Goal: Task Accomplishment & Management: Use online tool/utility

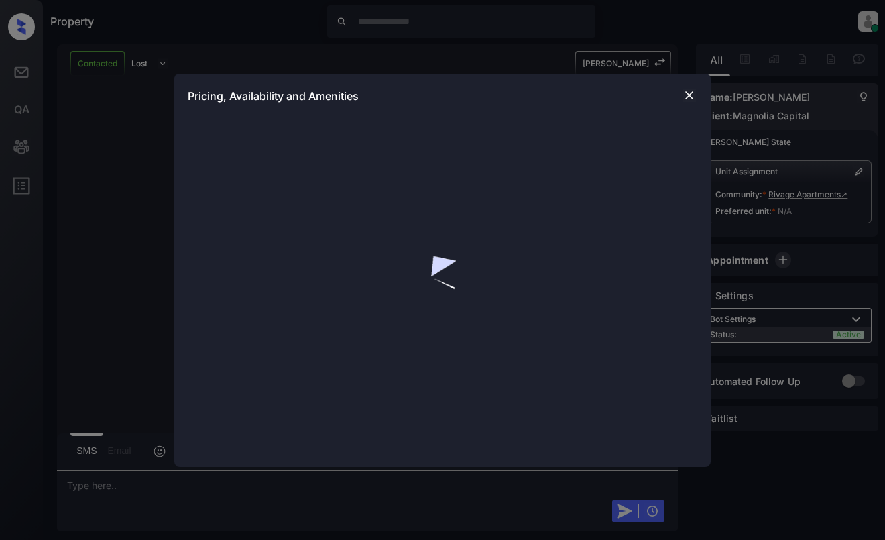
scroll to position [659, 0]
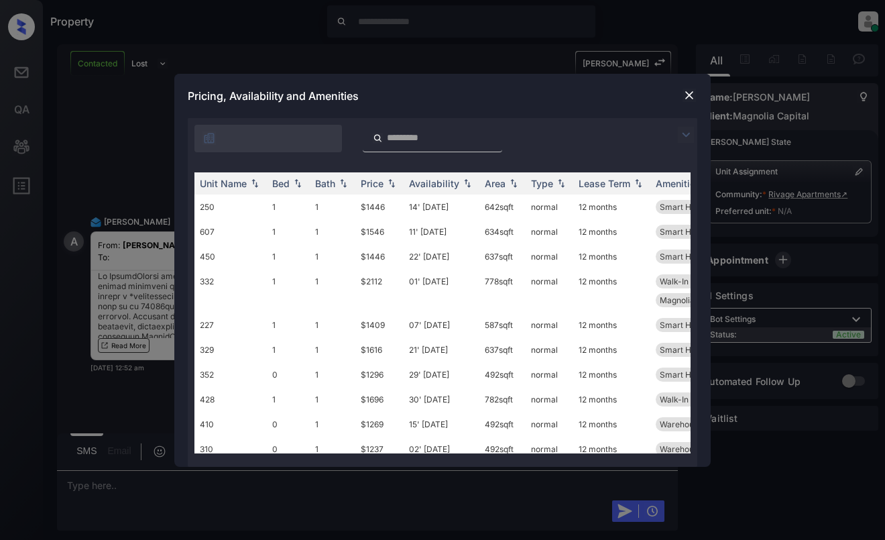
click at [686, 132] on img at bounding box center [686, 135] width 16 height 16
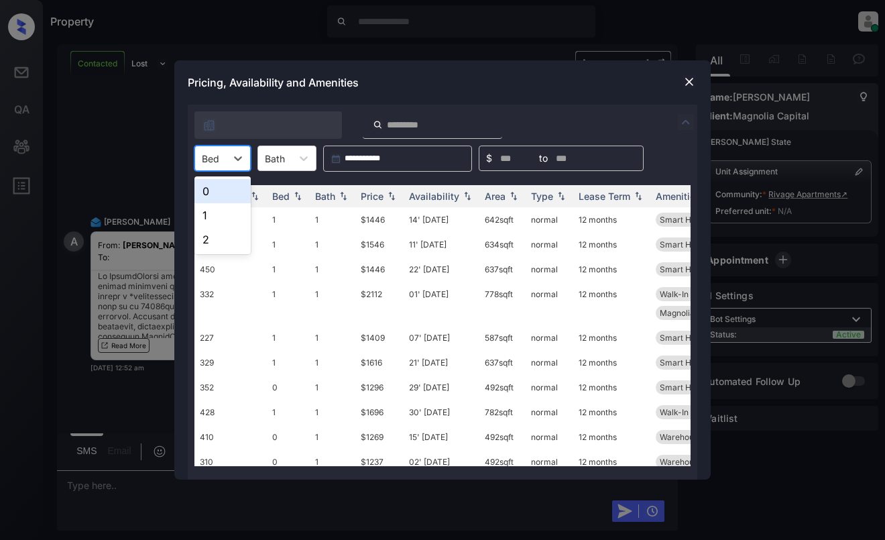
click at [221, 160] on div "Bed" at bounding box center [210, 158] width 31 height 19
click at [213, 214] on div "1" at bounding box center [222, 215] width 56 height 24
click at [383, 194] on div "Price" at bounding box center [372, 195] width 23 height 11
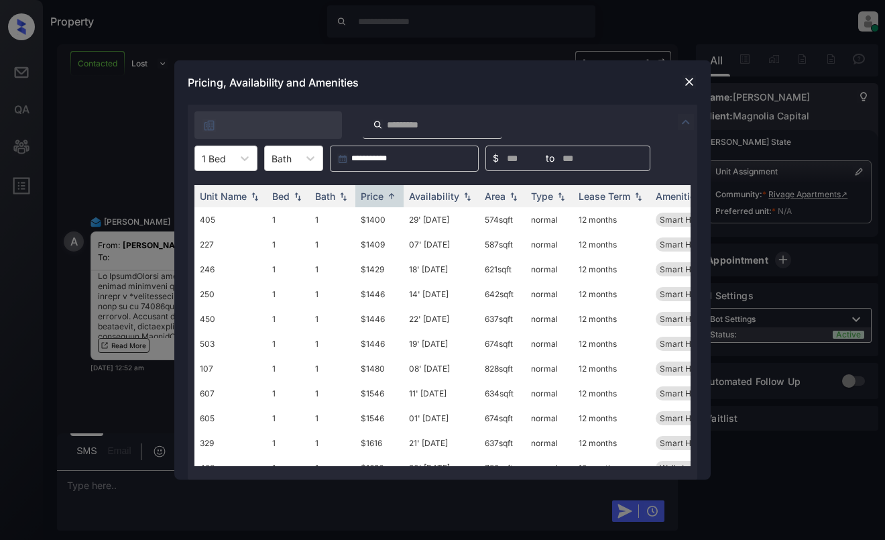
click at [695, 89] on div at bounding box center [689, 82] width 16 height 16
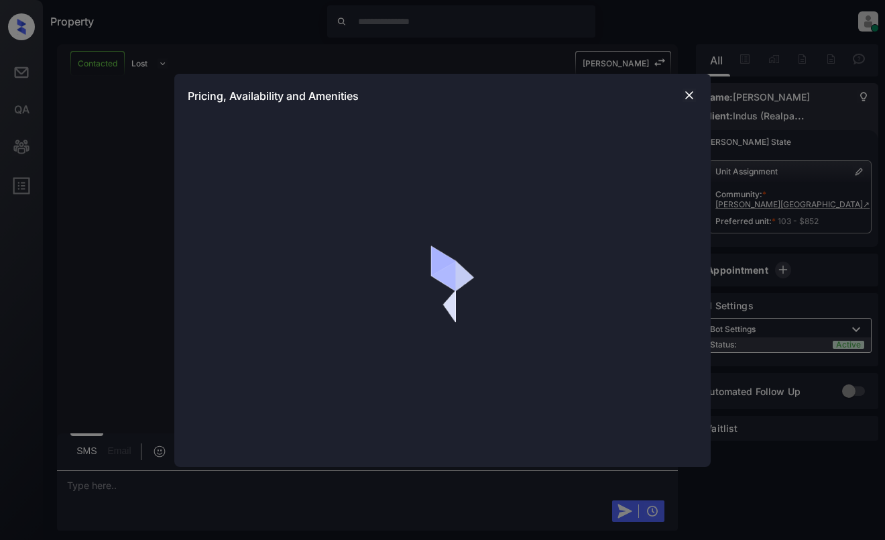
scroll to position [3409, 0]
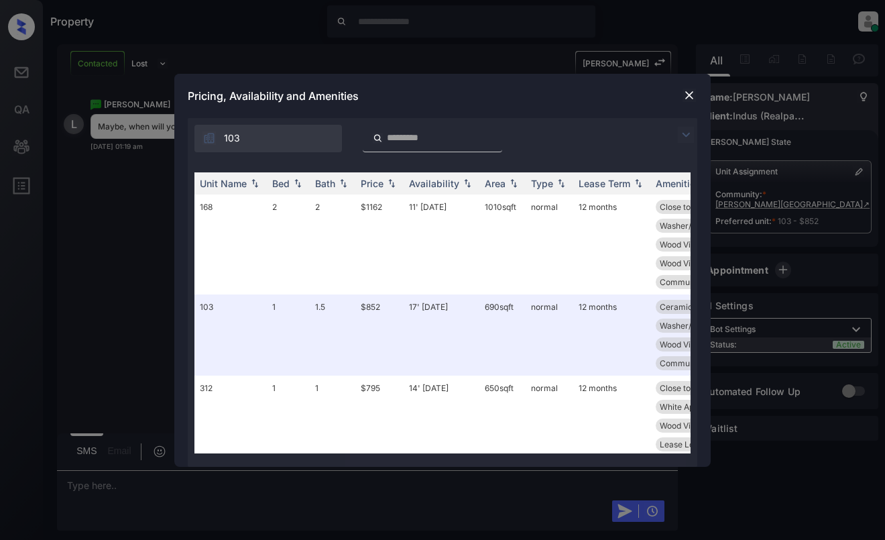
click at [686, 92] on img at bounding box center [688, 94] width 13 height 13
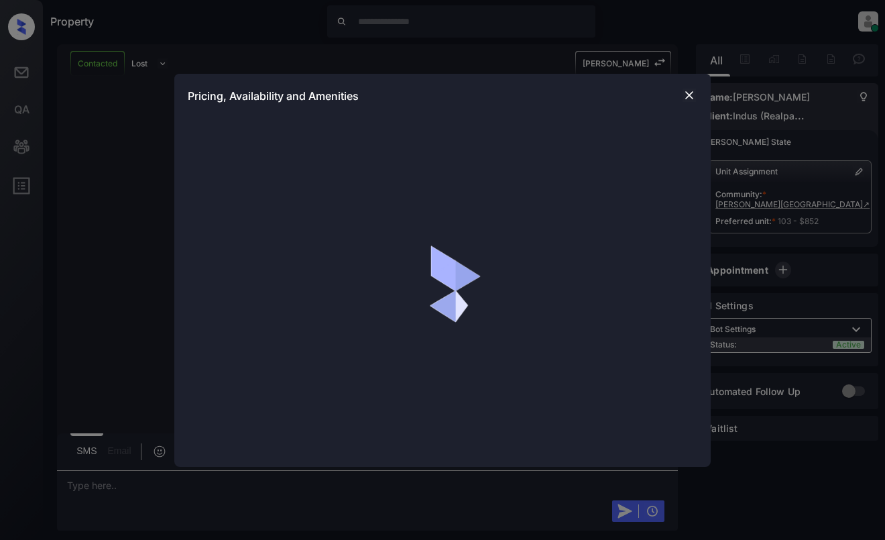
scroll to position [3409, 0]
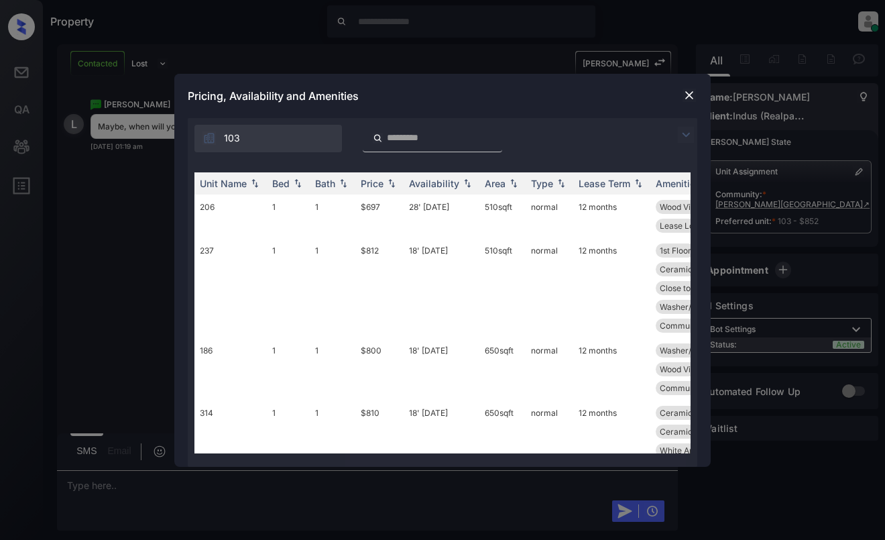
click at [686, 135] on img at bounding box center [686, 135] width 16 height 16
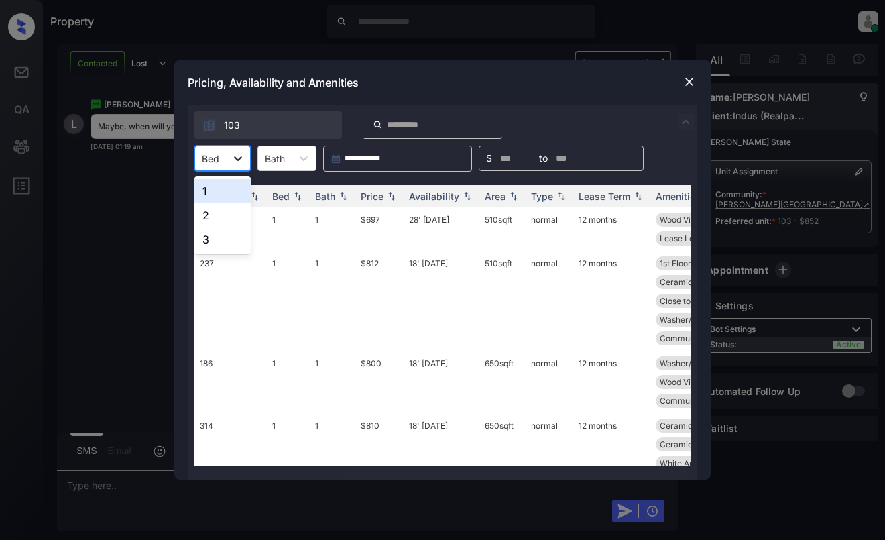
click at [228, 151] on div at bounding box center [238, 158] width 24 height 24
click at [238, 218] on div "2" at bounding box center [222, 215] width 56 height 24
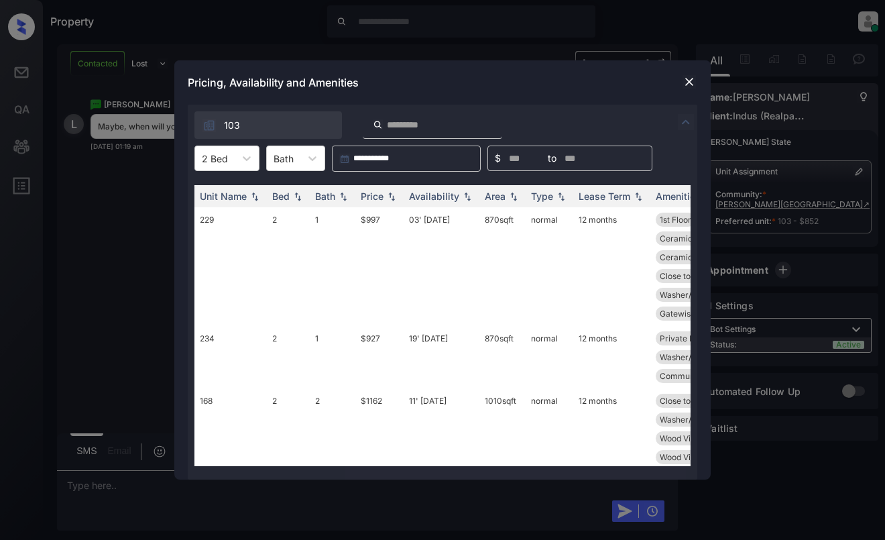
click at [684, 81] on img at bounding box center [688, 81] width 13 height 13
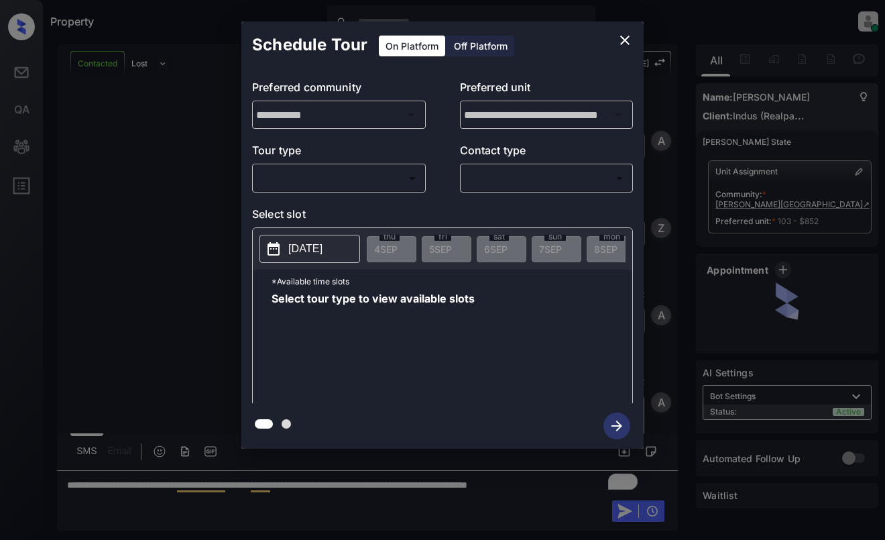
scroll to position [930, 0]
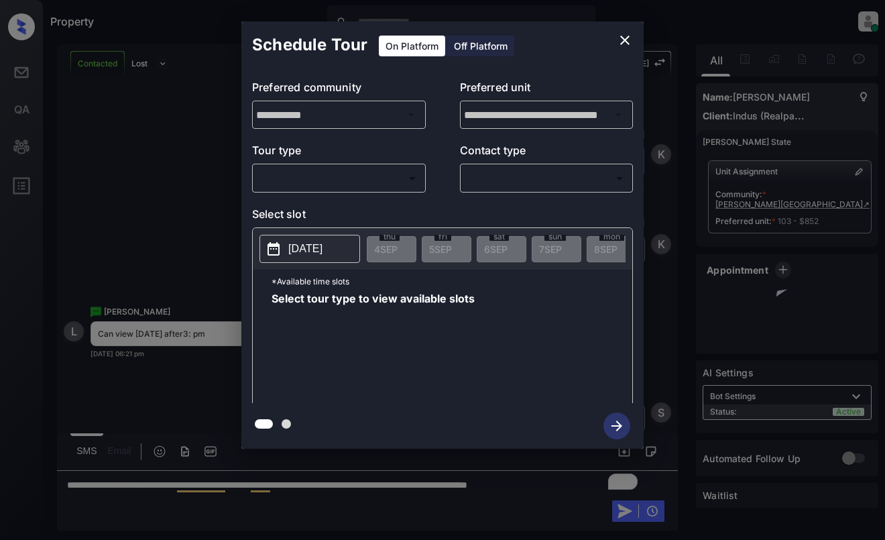
click at [332, 175] on body "Property Dominic Ceralde Online Set yourself offline Set yourself on break Prof…" at bounding box center [442, 270] width 885 height 540
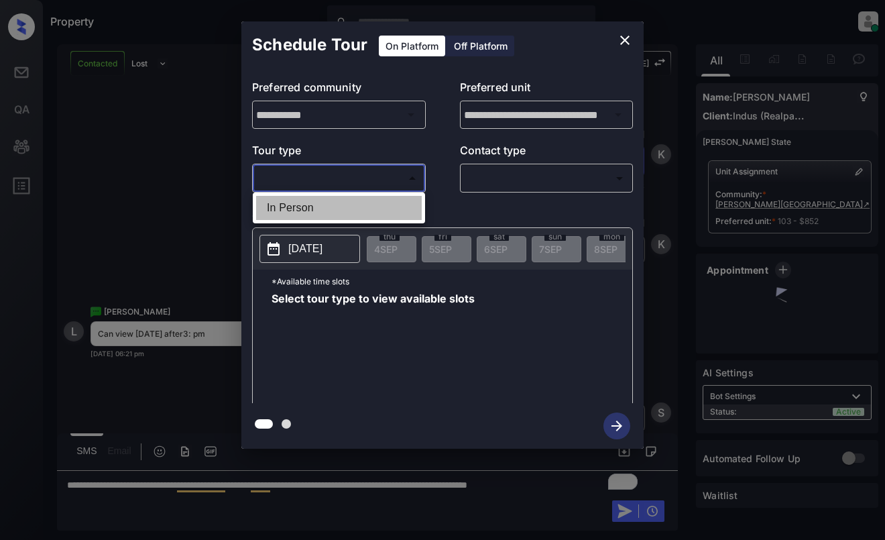
click at [327, 209] on li "In Person" at bounding box center [339, 208] width 166 height 24
type input "********"
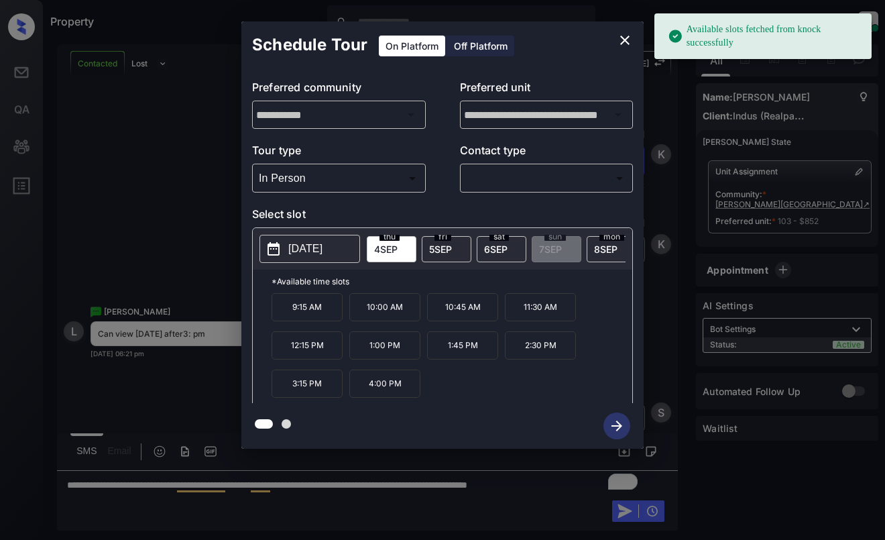
click at [310, 244] on p "2025-09-04" at bounding box center [305, 249] width 34 height 16
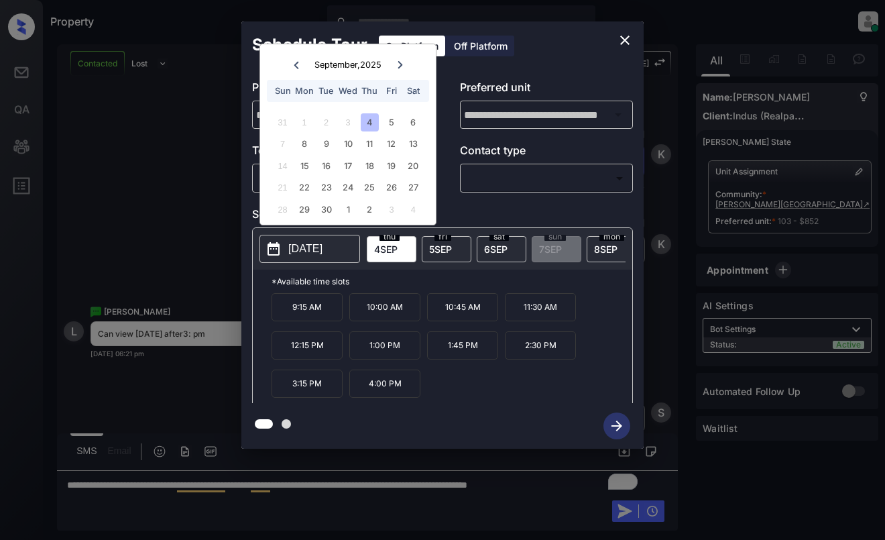
click at [618, 40] on icon "close" at bounding box center [625, 40] width 16 height 16
